Goal: Navigation & Orientation: Find specific page/section

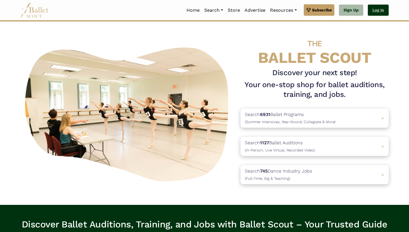
click at [376, 11] on link "Log In" at bounding box center [377, 10] width 21 height 11
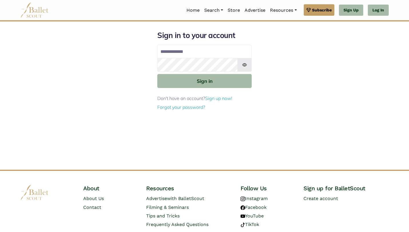
type input "**********"
click at [244, 65] on img at bounding box center [244, 65] width 14 height 14
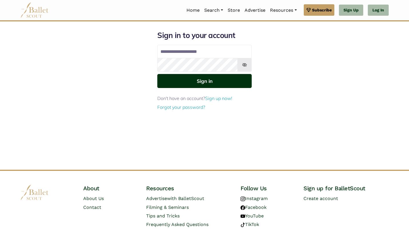
click at [202, 87] on button "Sign in" at bounding box center [204, 81] width 94 height 14
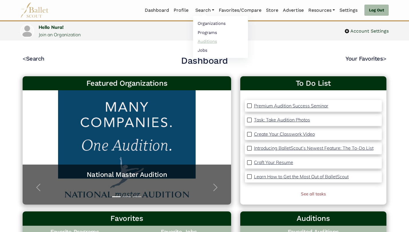
click at [204, 41] on link "Auditions" at bounding box center [220, 41] width 55 height 9
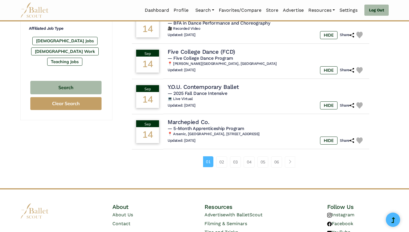
scroll to position [354, 0]
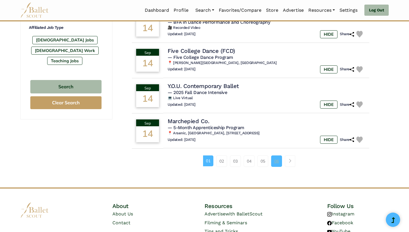
click at [276, 162] on link "06" at bounding box center [276, 160] width 11 height 11
